Goal: Task Accomplishment & Management: Complete application form

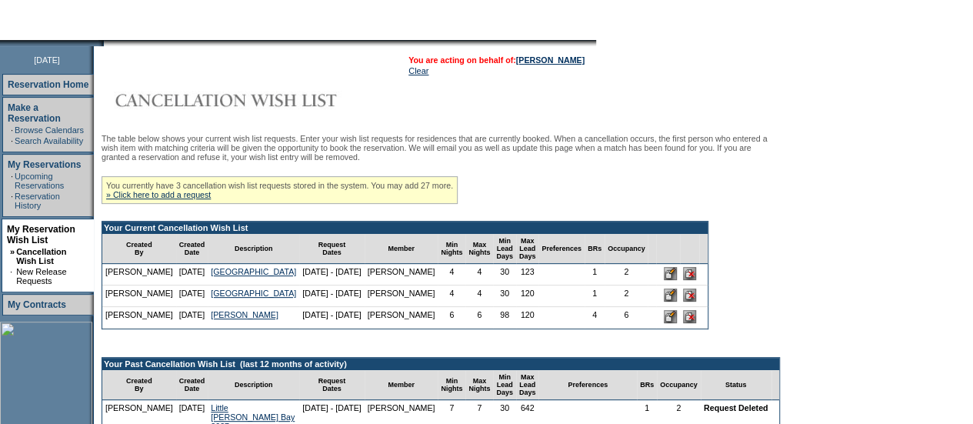
scroll to position [158, 0]
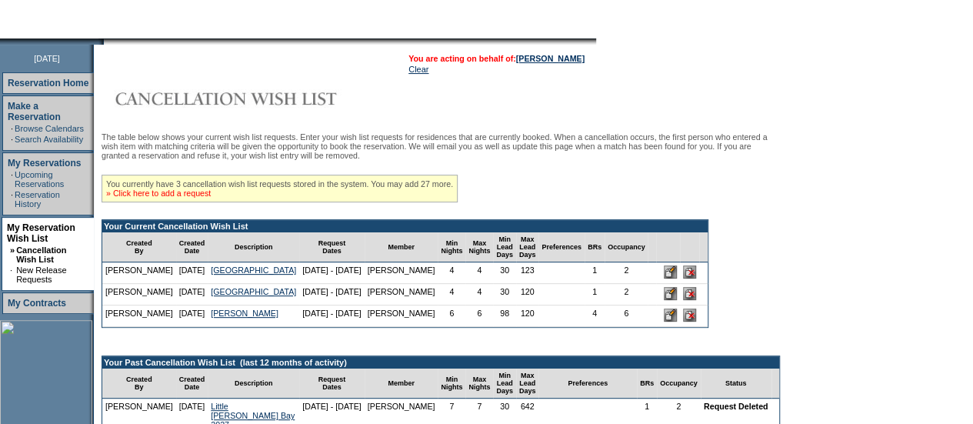
click at [177, 198] on link "» Click here to add a request" at bounding box center [158, 192] width 105 height 9
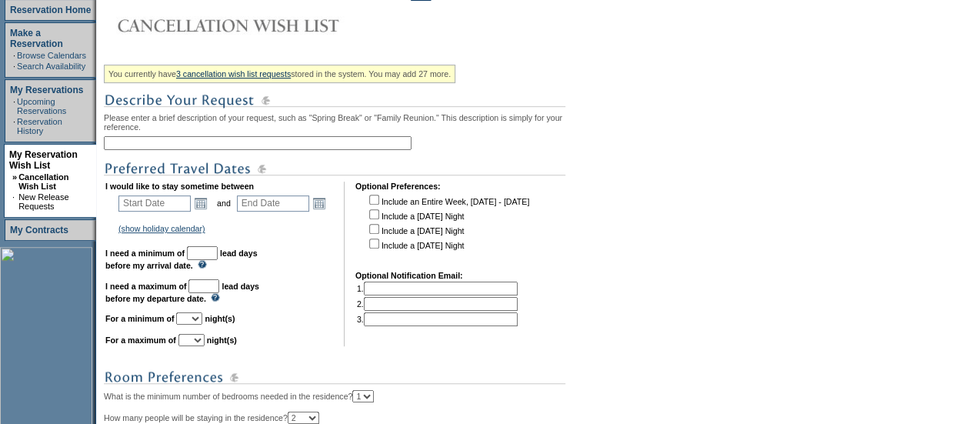
scroll to position [237, 0]
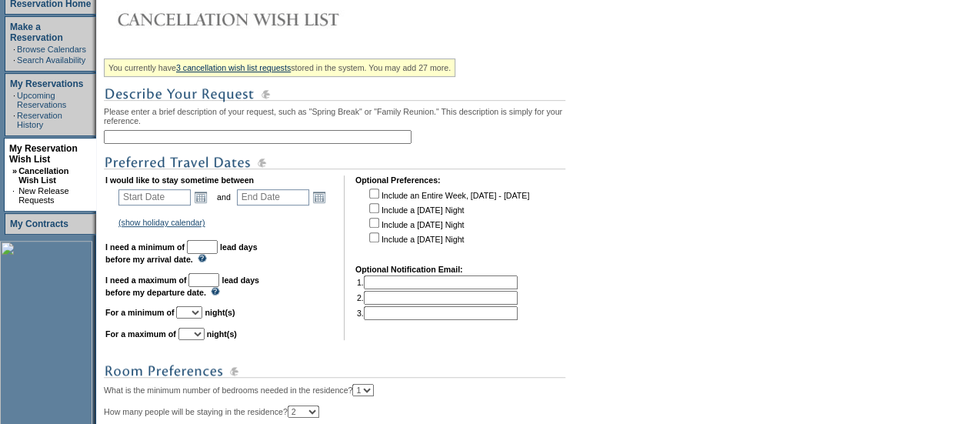
click at [411, 284] on input "text" at bounding box center [441, 282] width 154 height 14
paste input "Bailey Allred <ballred@bandonllc.com>"
type input "Bailey Allred <ballred@bandonllc.com>"
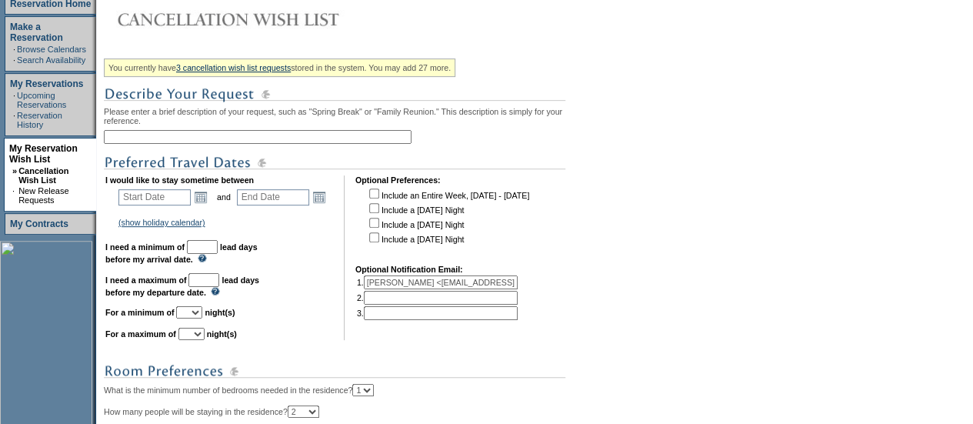
click at [241, 133] on input "text" at bounding box center [258, 137] width 308 height 14
paste input "Rosemary Beach and Watercolor Beach"
drag, startPoint x: 155, startPoint y: 138, endPoint x: 197, endPoint y: 142, distance: 41.7
click at [197, 142] on input "Rosemary Beach and Watercolor Beach" at bounding box center [258, 137] width 308 height 14
click at [272, 141] on input "Rosemary & Watercolor Beach" at bounding box center [258, 137] width 308 height 14
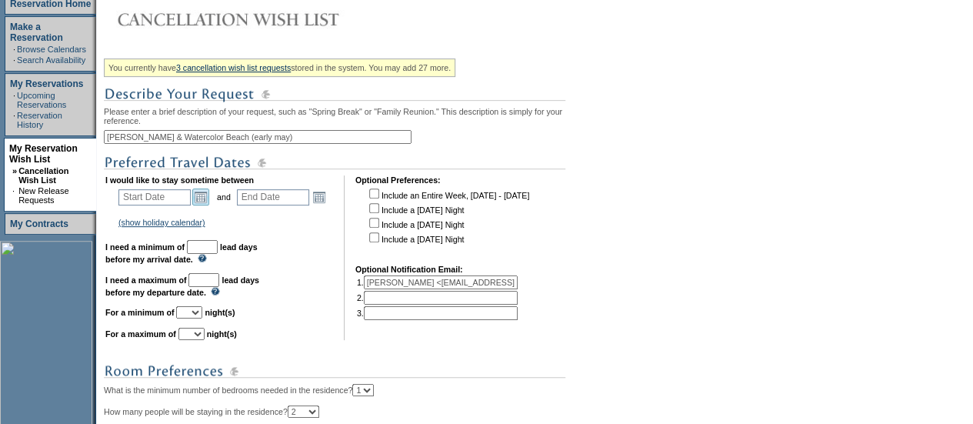
type input "Rosemary & Watercolor Beach (early may)"
click at [209, 199] on link "Open the calendar popup." at bounding box center [200, 196] width 17 height 17
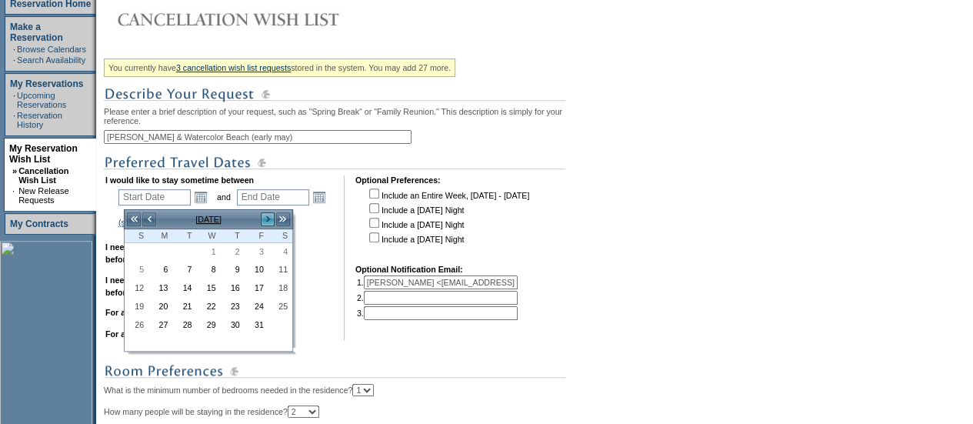
click at [269, 212] on link ">" at bounding box center [267, 218] width 15 height 15
click at [270, 214] on link ">" at bounding box center [267, 218] width 15 height 15
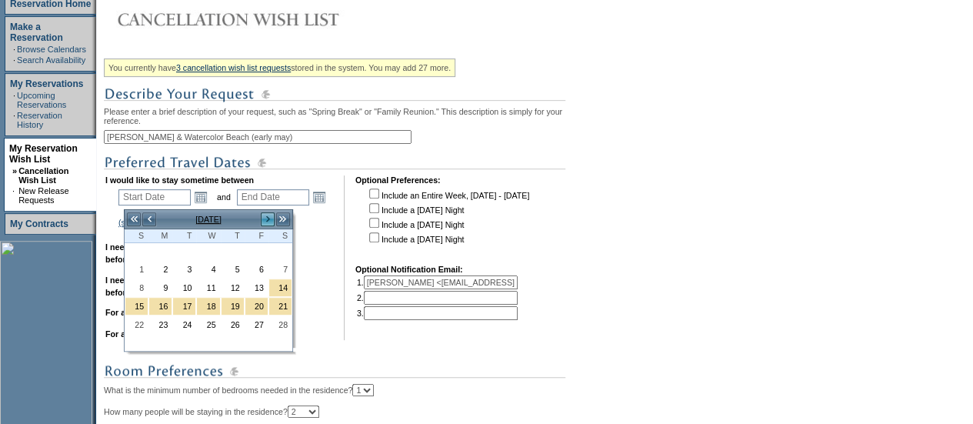
click at [270, 214] on link ">" at bounding box center [267, 218] width 15 height 15
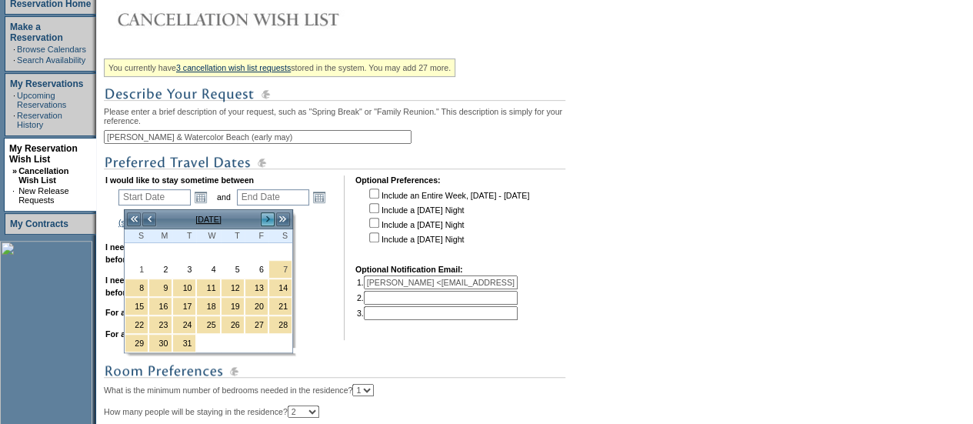
click at [274, 223] on link ">" at bounding box center [267, 218] width 15 height 15
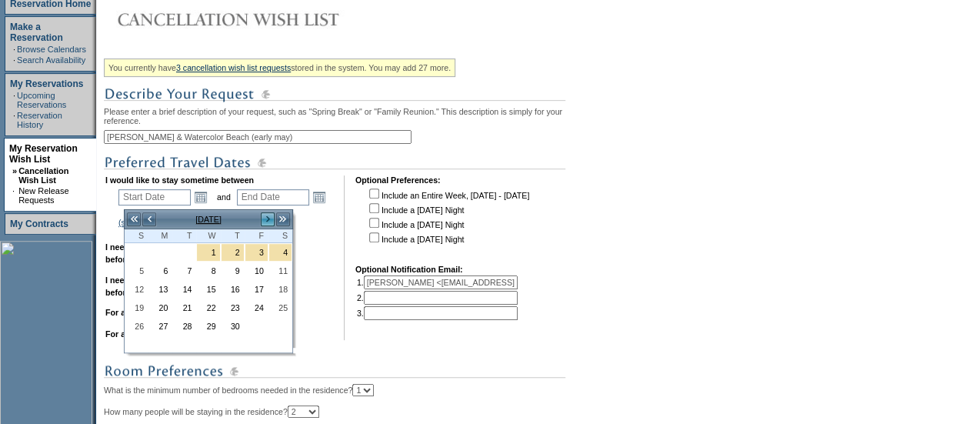
click at [274, 223] on link ">" at bounding box center [267, 218] width 15 height 15
click at [263, 248] on link "1" at bounding box center [256, 252] width 22 height 17
type input "2026-05-01"
type input "2026-05-02"
type input "5/1/2026"
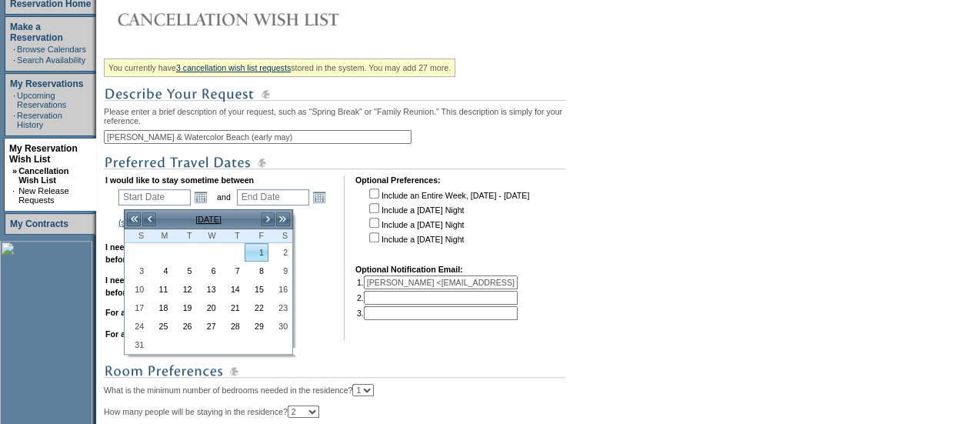
type input "5/2/2026"
type input "212"
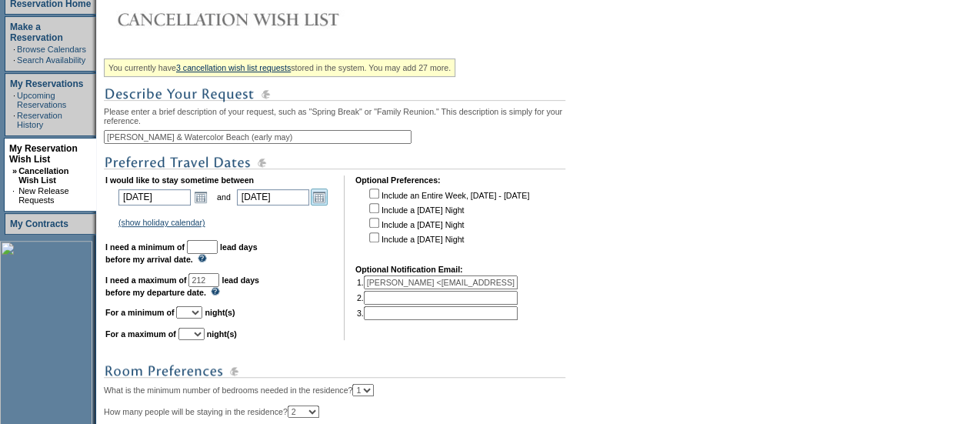
click at [326, 199] on link "Open the calendar popup." at bounding box center [319, 196] width 17 height 17
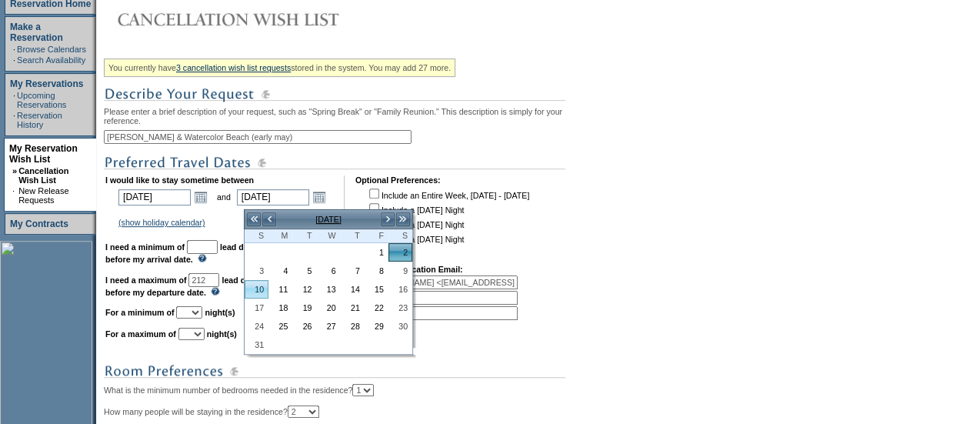
click at [264, 290] on link "10" at bounding box center [256, 289] width 22 height 17
type input "2026-05-10"
type input "5/10/2026"
type input "220"
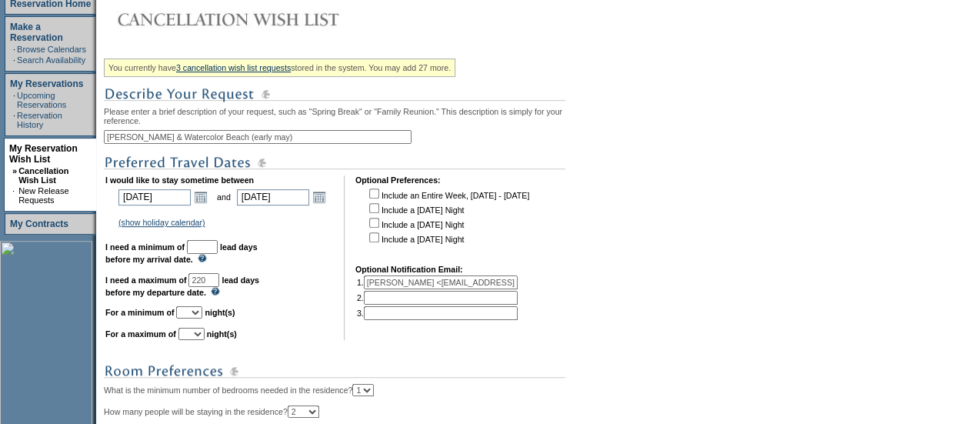
click at [218, 251] on input "text" at bounding box center [202, 247] width 31 height 14
type input "30"
click at [202, 316] on select "1 2 3 4 5 6 7 8 9 10 11 12 13 14" at bounding box center [189, 312] width 26 height 12
select select "7"
click at [195, 313] on select "1 2 3 4 5 6 7 8 9 10 11 12 13 14" at bounding box center [189, 312] width 26 height 12
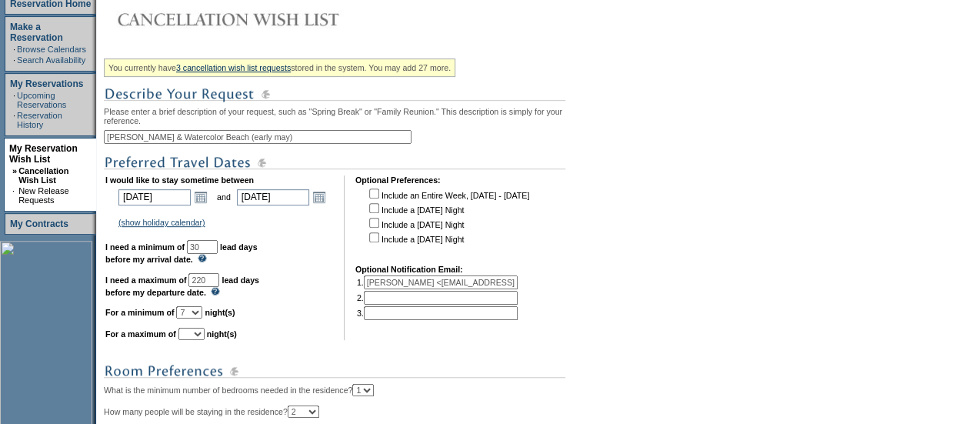
click at [201, 340] on select "1 2 3 4 5 6 7 8 9 10 11 12 13 14" at bounding box center [191, 334] width 26 height 12
select select "9"
click at [197, 334] on select "1 2 3 4 5 6 7 8 9 10 11 12 13 14" at bounding box center [191, 334] width 26 height 12
click at [333, 285] on td "I would like to stay sometime between 2026-05-01 5/1/2026 Open the calendar pop…" at bounding box center [219, 257] width 228 height 165
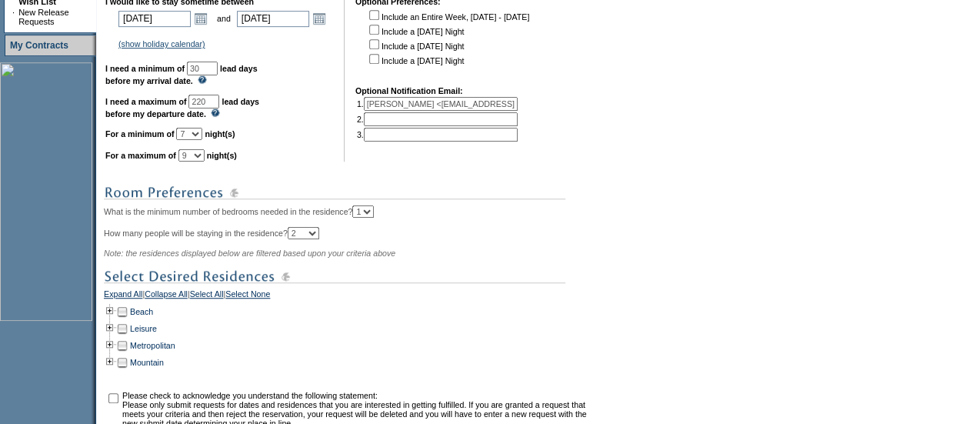
scroll to position [417, 0]
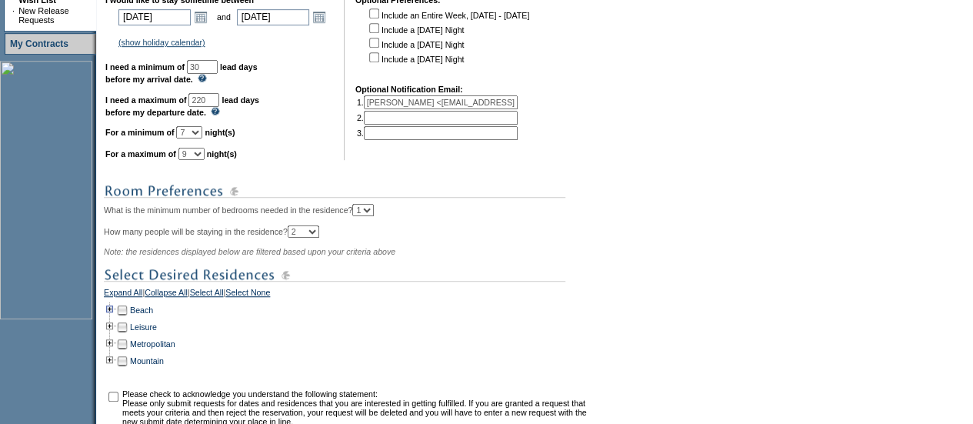
click at [116, 318] on td at bounding box center [110, 309] width 12 height 17
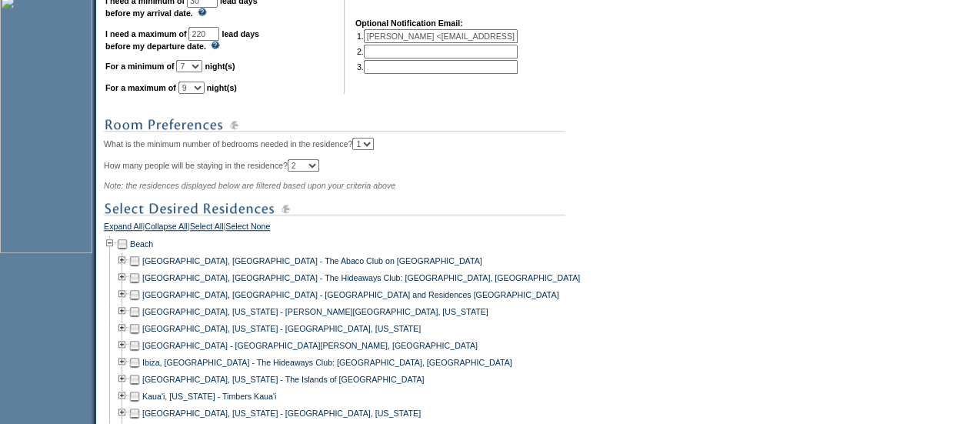
scroll to position [531, 0]
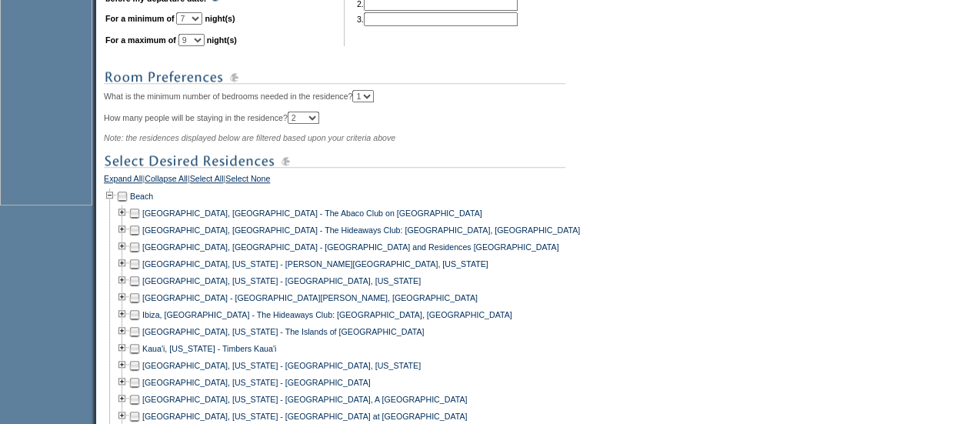
click at [141, 268] on td at bounding box center [134, 263] width 12 height 17
click at [141, 289] on td at bounding box center [134, 280] width 12 height 17
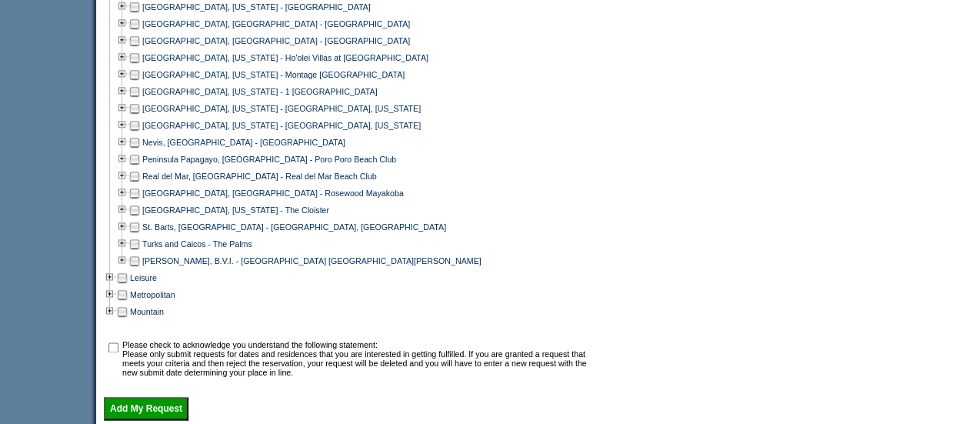
scroll to position [961, 0]
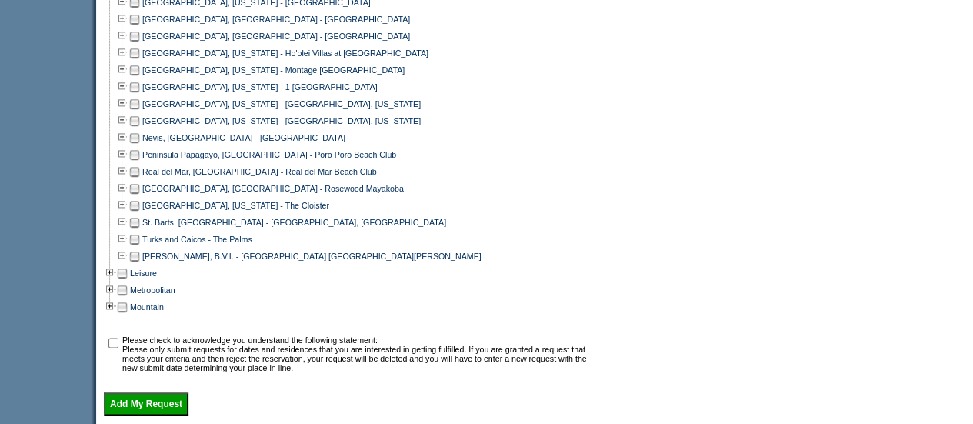
click at [118, 348] on input "checkbox" at bounding box center [113, 343] width 10 height 10
checkbox input "true"
click at [145, 414] on input "Add My Request" at bounding box center [146, 403] width 85 height 23
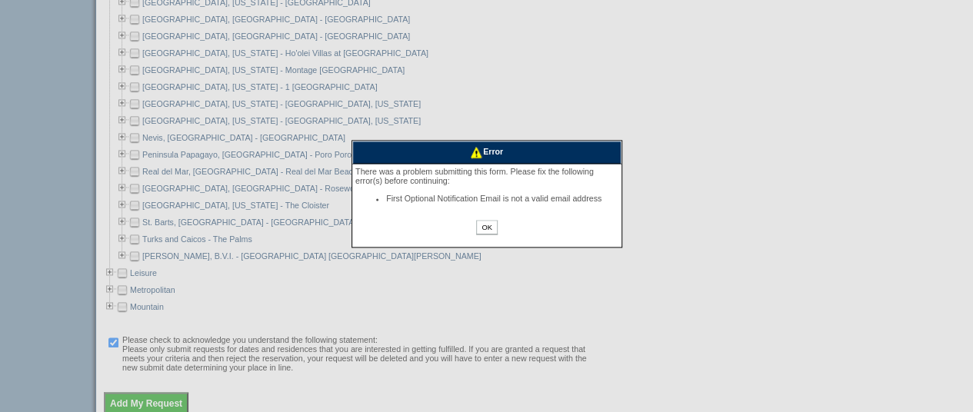
click at [481, 235] on input "OK" at bounding box center [486, 227] width 21 height 15
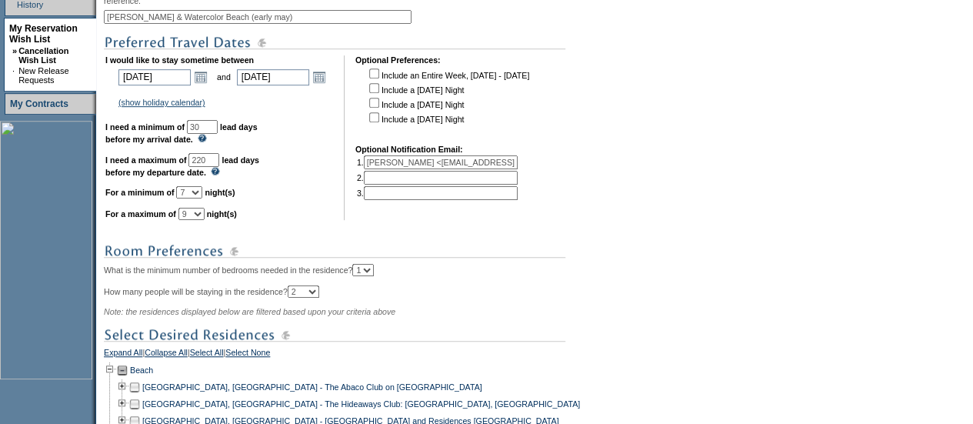
scroll to position [355, 0]
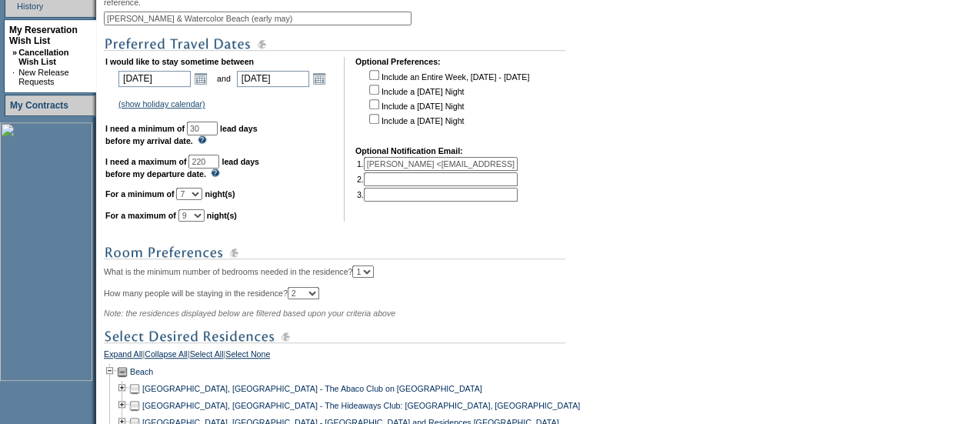
drag, startPoint x: 440, startPoint y: 165, endPoint x: 306, endPoint y: 141, distance: 135.9
click at [306, 141] on tr "I would like to stay sometime between 2026-05-01 5/1/2026 Open the calendar pop…" at bounding box center [317, 139] width 425 height 165
click at [511, 171] on input "ballred@bandonllc.com>" at bounding box center [441, 164] width 154 height 14
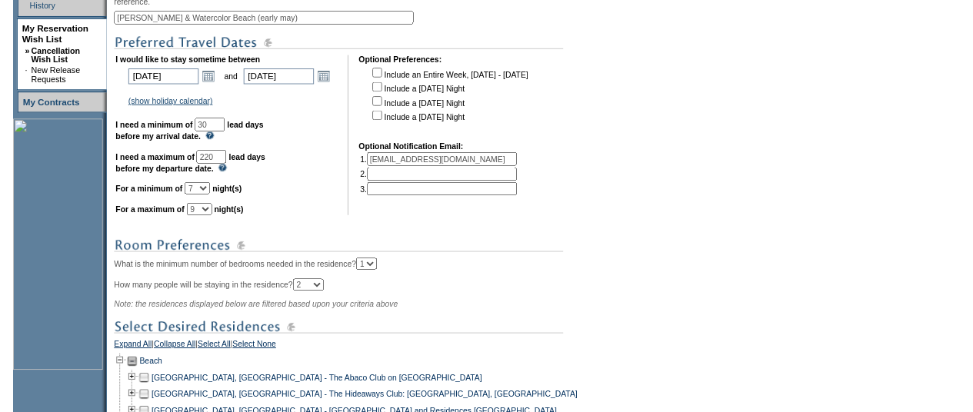
scroll to position [1083, 0]
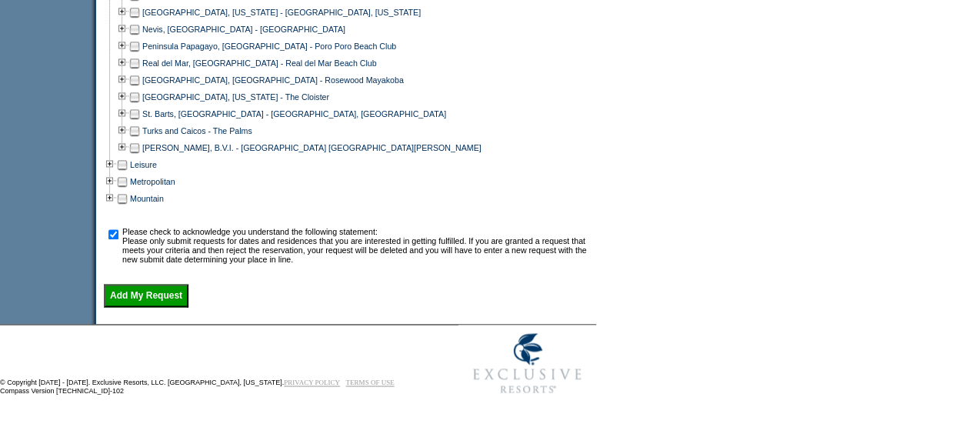
type input "ballred@bandonllc.com"
click at [161, 290] on input "Add My Request" at bounding box center [146, 295] width 85 height 23
